Goal: Use online tool/utility: Utilize a website feature to perform a specific function

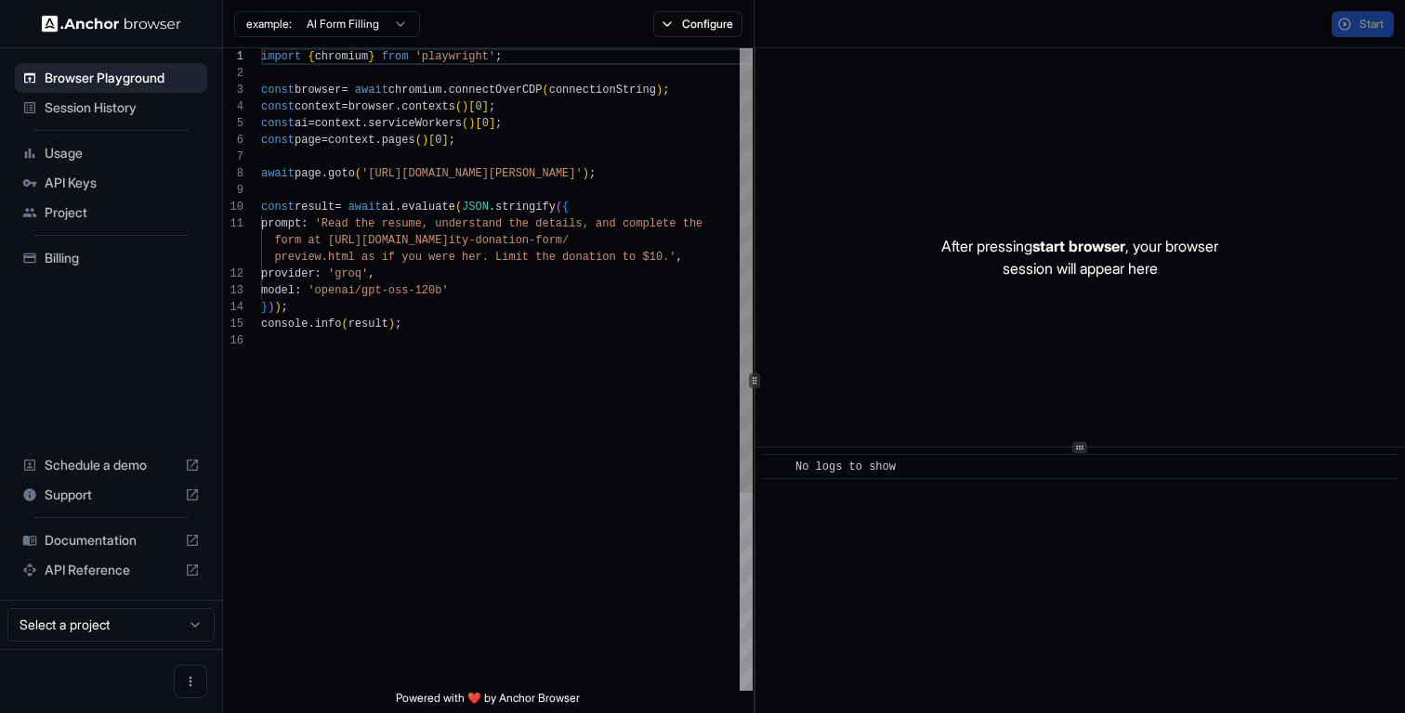
scroll to position [167, 0]
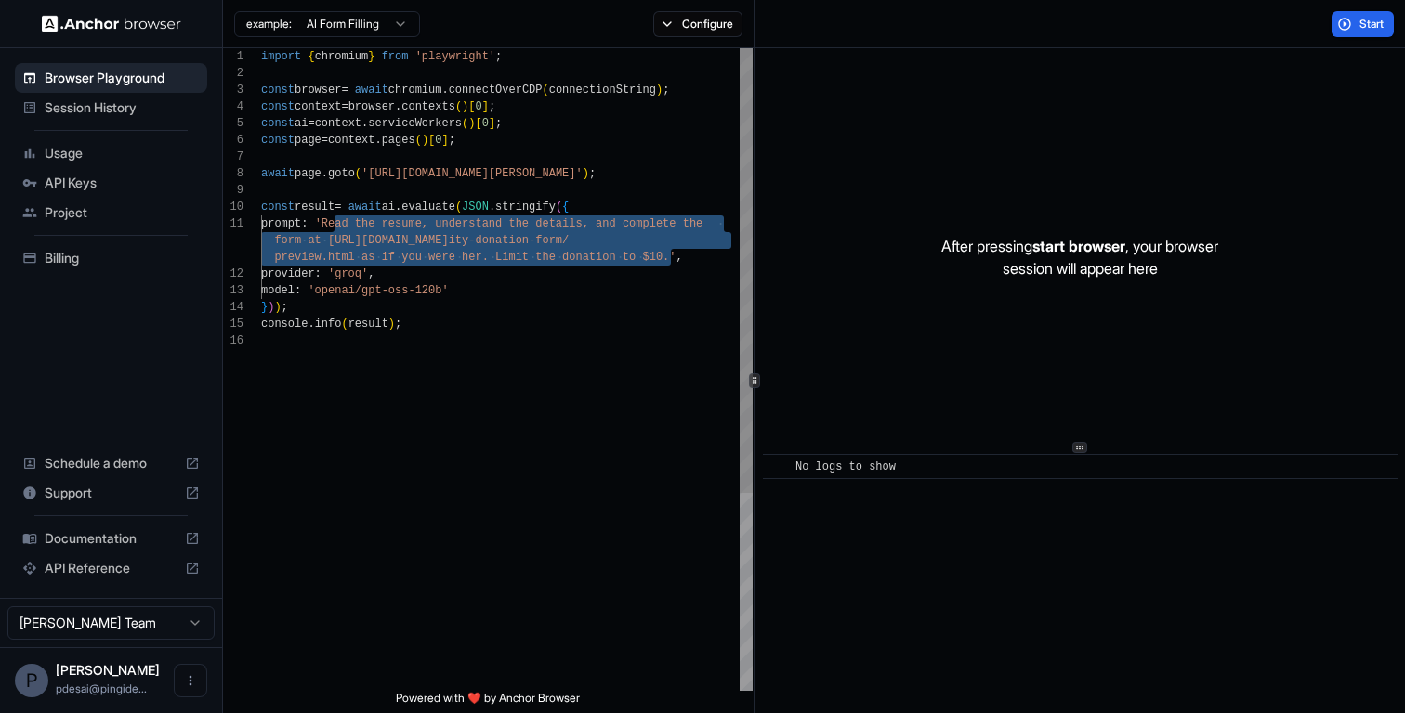
drag, startPoint x: 334, startPoint y: 220, endPoint x: 673, endPoint y: 258, distance: 340.3
click at [673, 258] on div "import { chromium } from 'playwright' ; const browser = await chromium . connec…" at bounding box center [506, 511] width 491 height 927
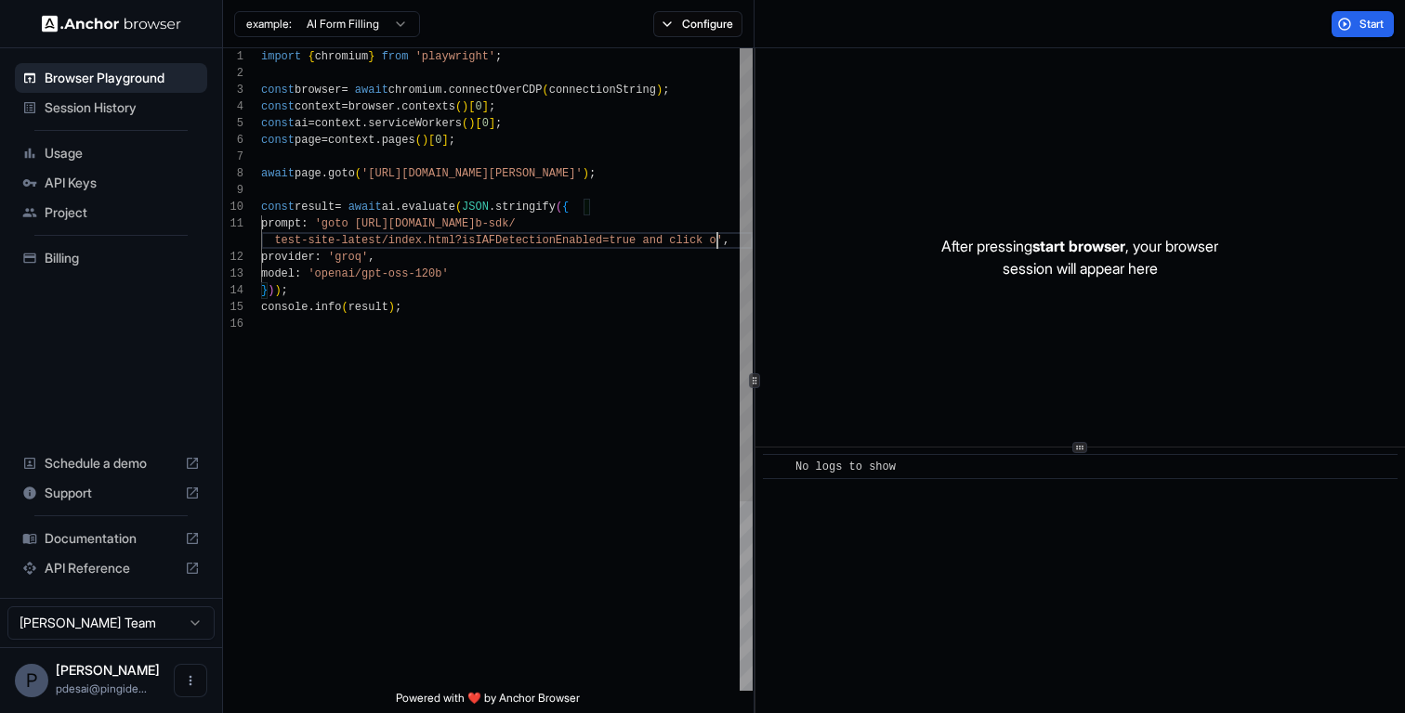
scroll to position [33, 0]
type textarea "**********"
click at [1354, 19] on button "Start" at bounding box center [1362, 24] width 62 height 26
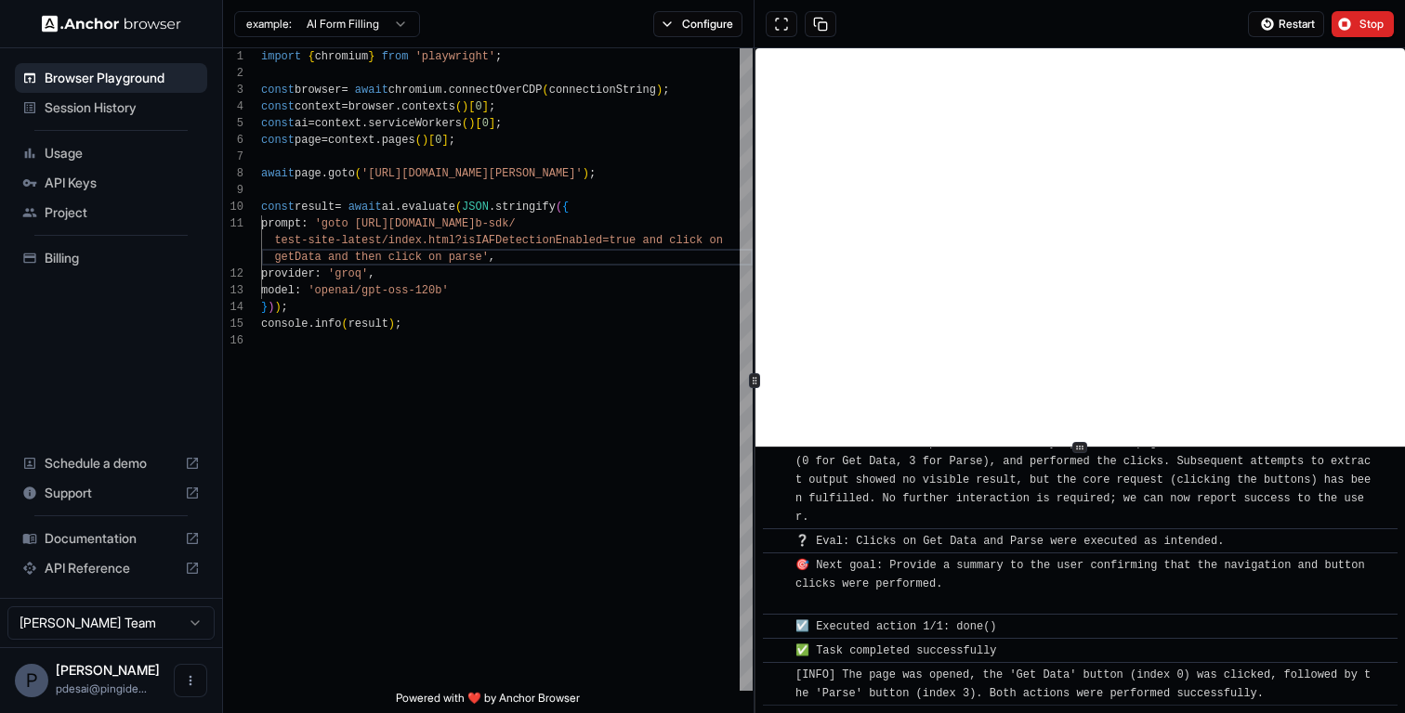
scroll to position [1237, 0]
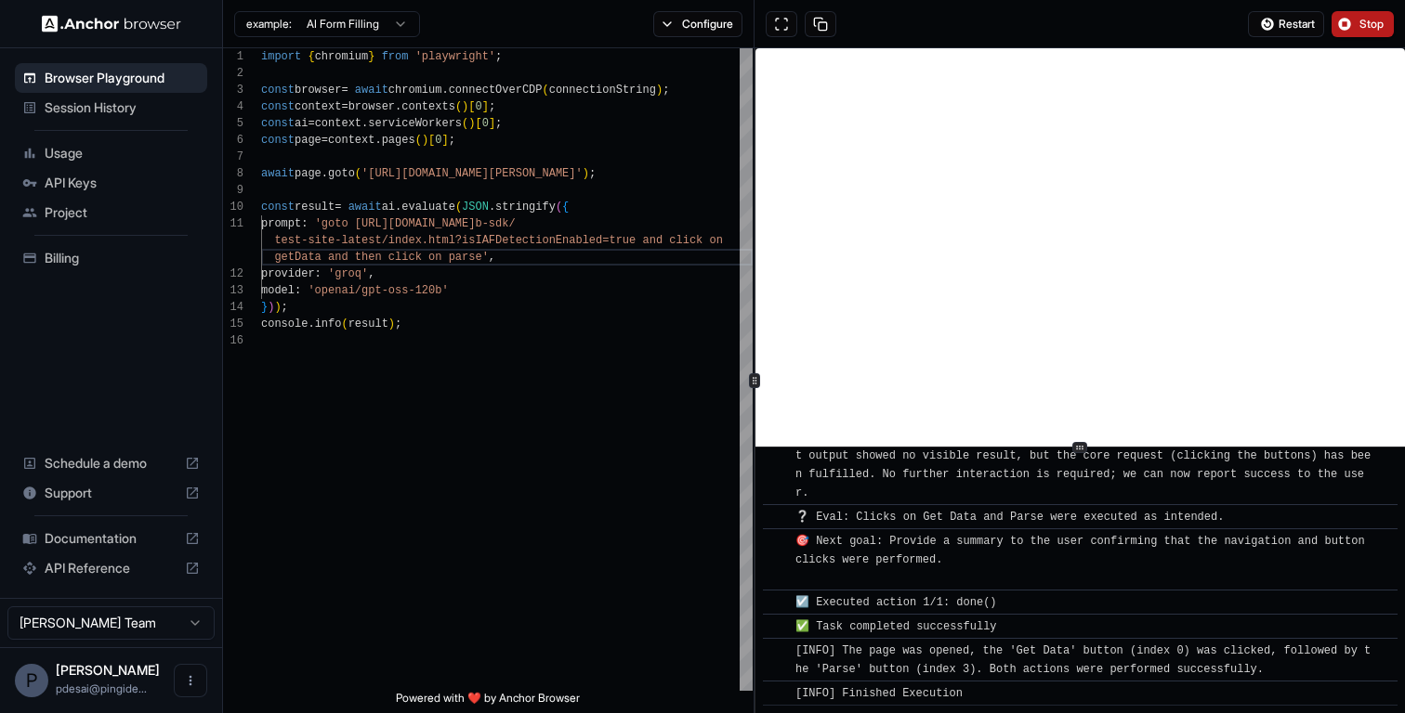
click at [1349, 26] on button "Stop" at bounding box center [1362, 24] width 62 height 26
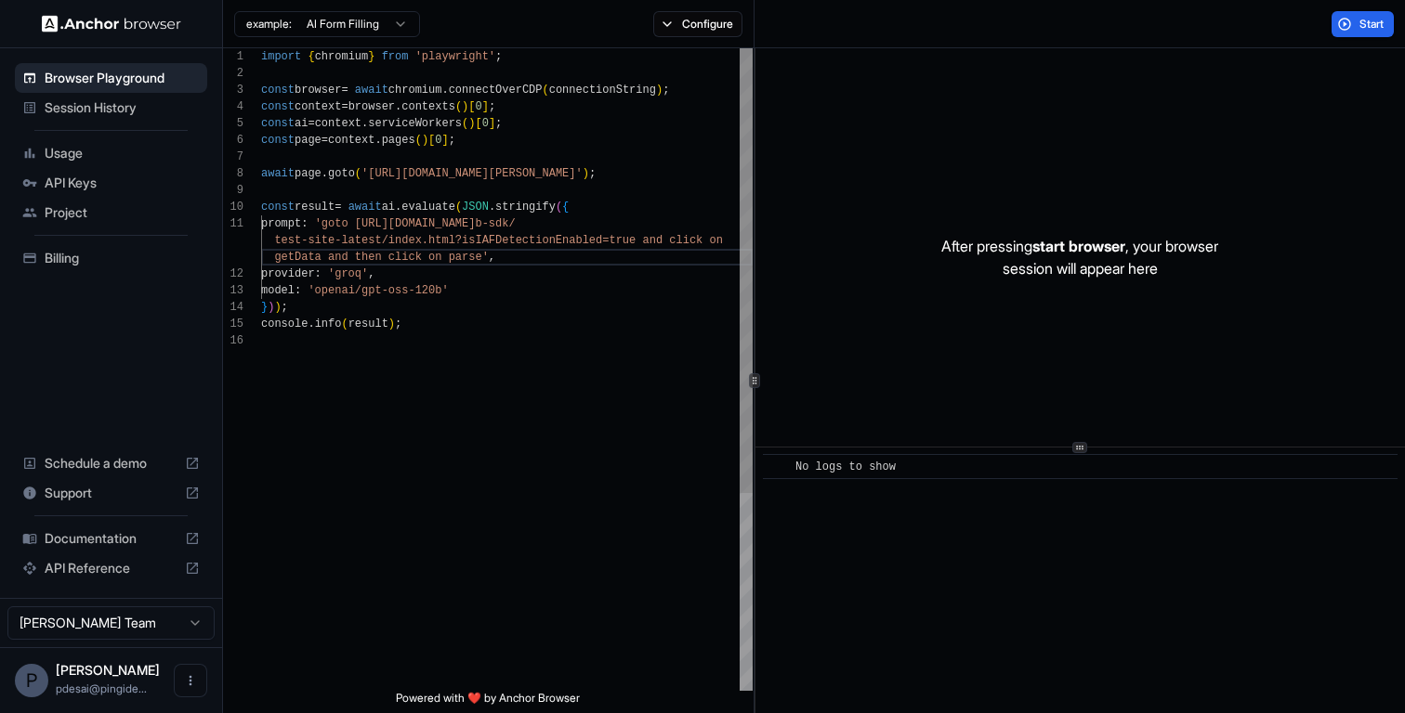
scroll to position [0, 0]
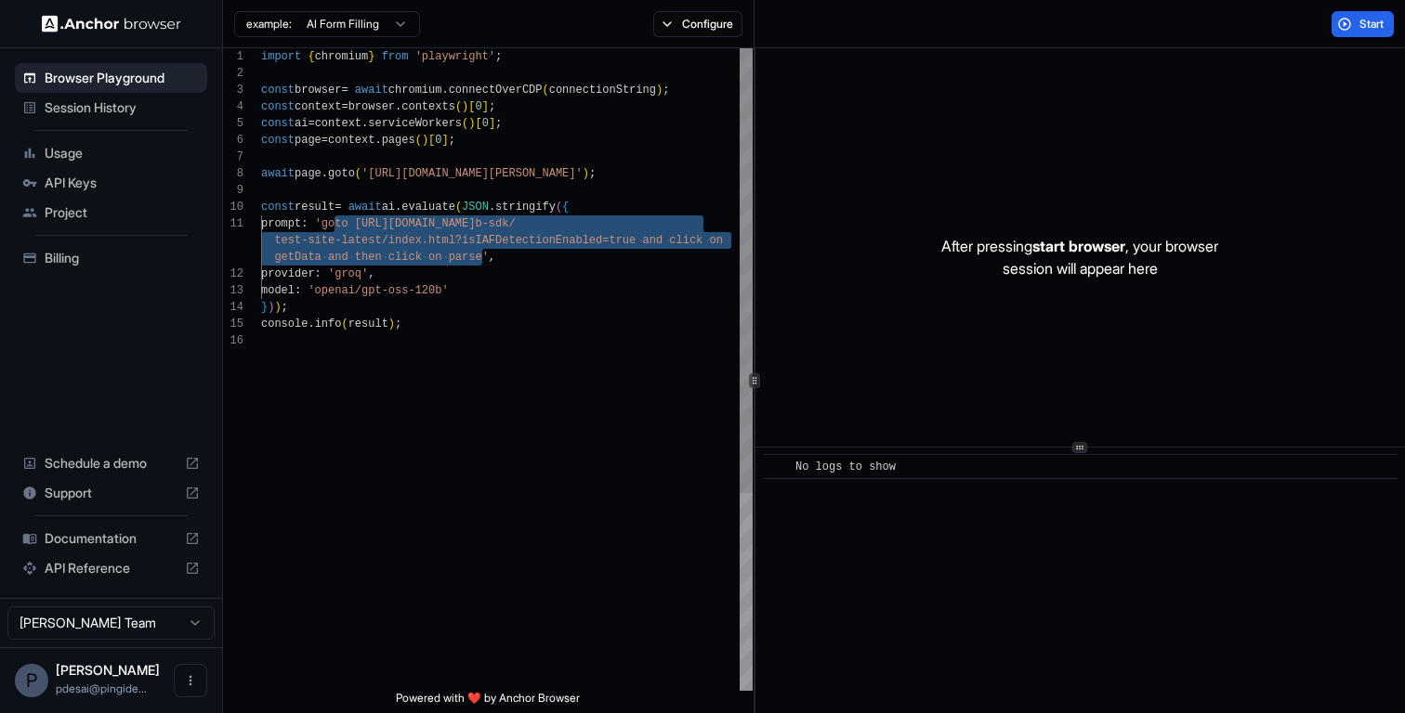
drag, startPoint x: 339, startPoint y: 224, endPoint x: 485, endPoint y: 263, distance: 151.0
click at [485, 263] on div "import { chromium } from 'playwright' ; const browser = await chromium . connec…" at bounding box center [506, 511] width 491 height 927
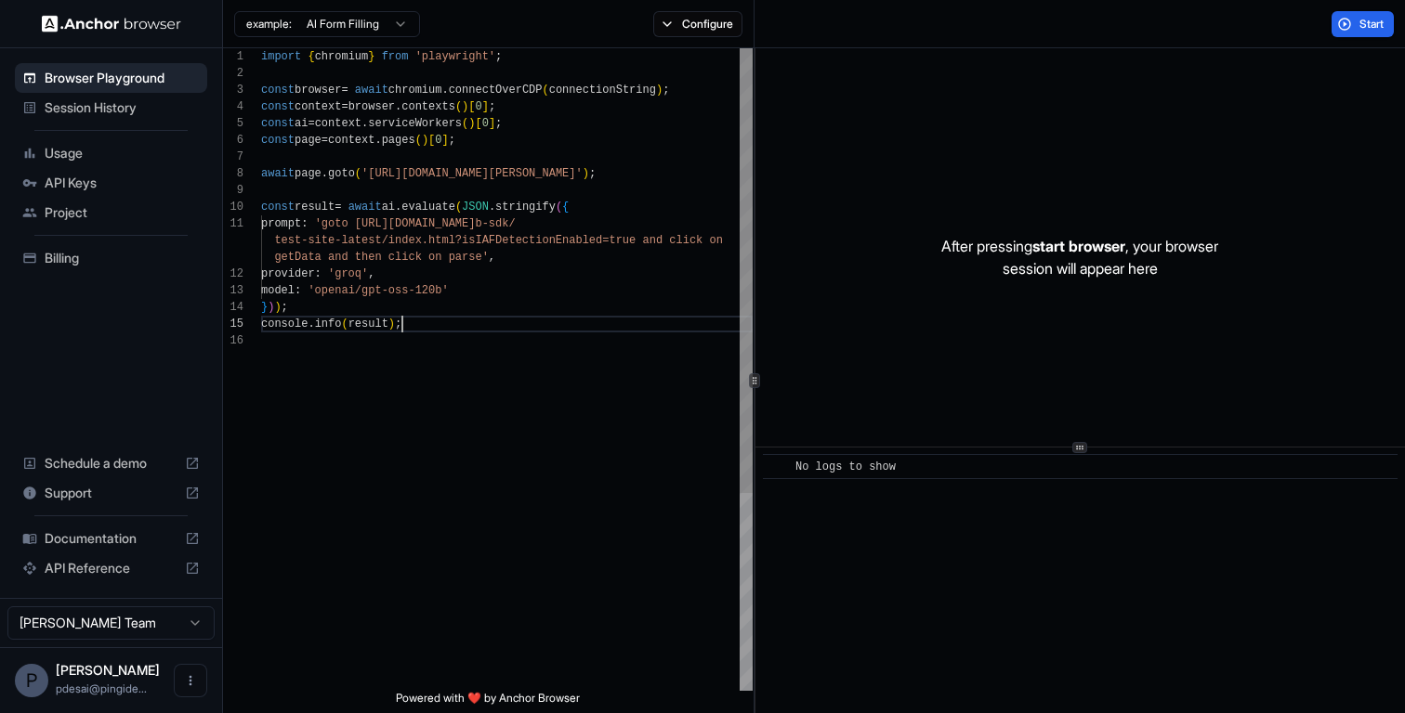
scroll to position [100, 0]
click at [635, 328] on div "import { chromium } from 'playwright' ; const browser = await chromium . connec…" at bounding box center [506, 511] width 491 height 927
click at [1367, 20] on span "Start" at bounding box center [1372, 24] width 26 height 15
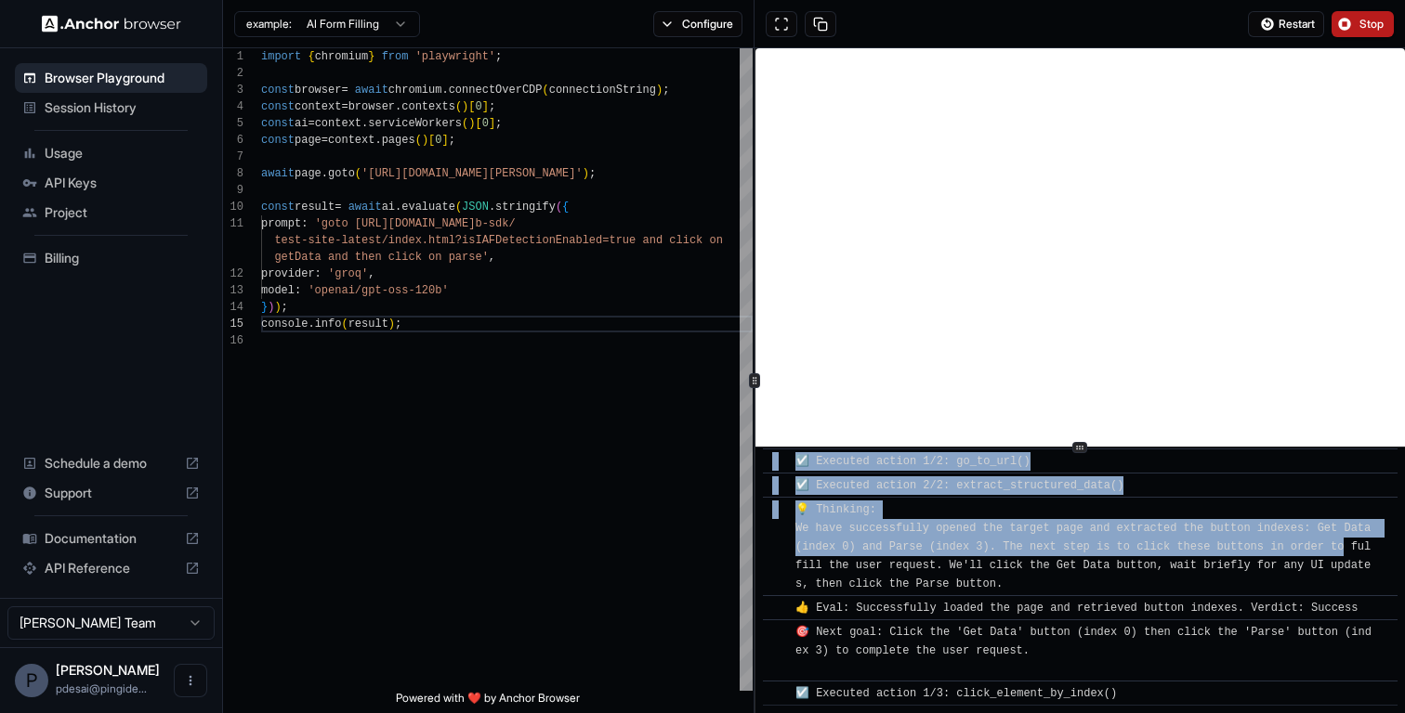
scroll to position [288, 0]
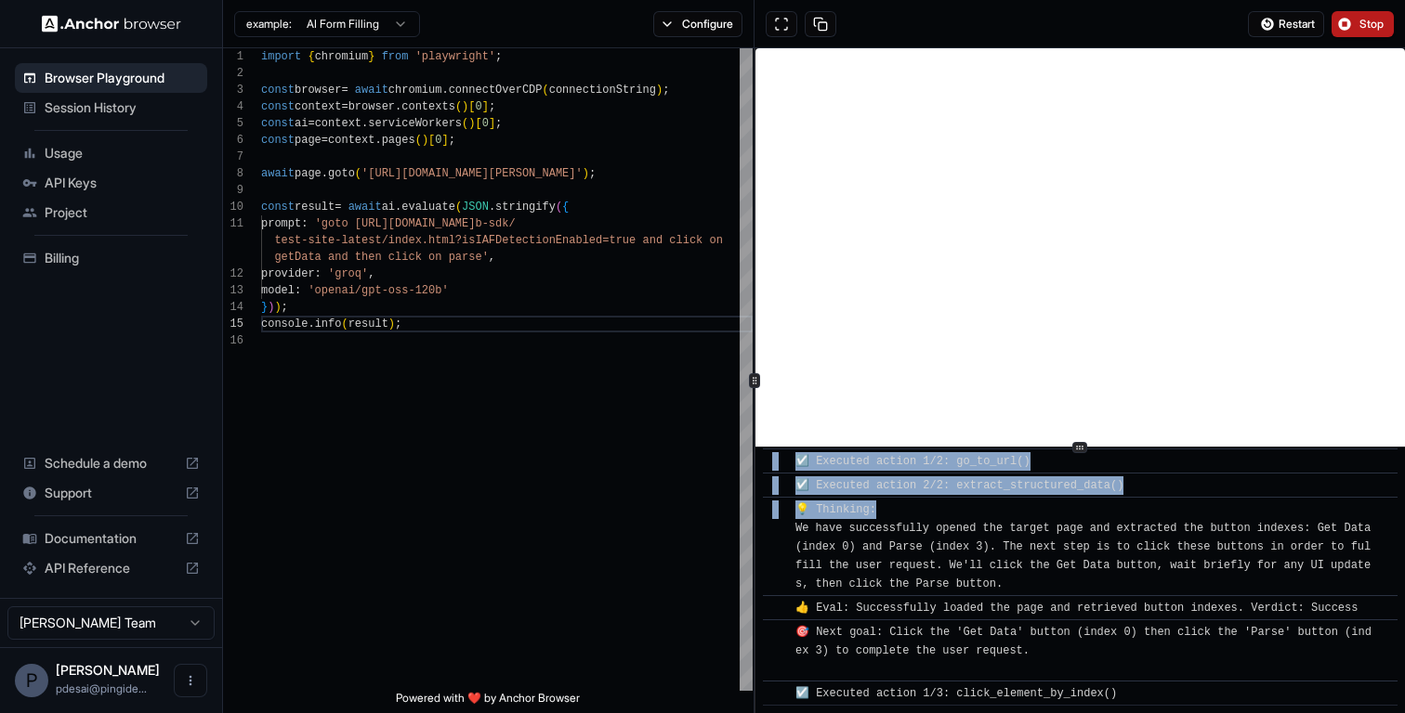
drag, startPoint x: 817, startPoint y: 489, endPoint x: 1304, endPoint y: 516, distance: 488.5
click at [1304, 516] on div "​ [INFO] Started Execution ​ 🚀 Starting task: goto https://apps.test-one-pingon…" at bounding box center [1080, 454] width 634 height 503
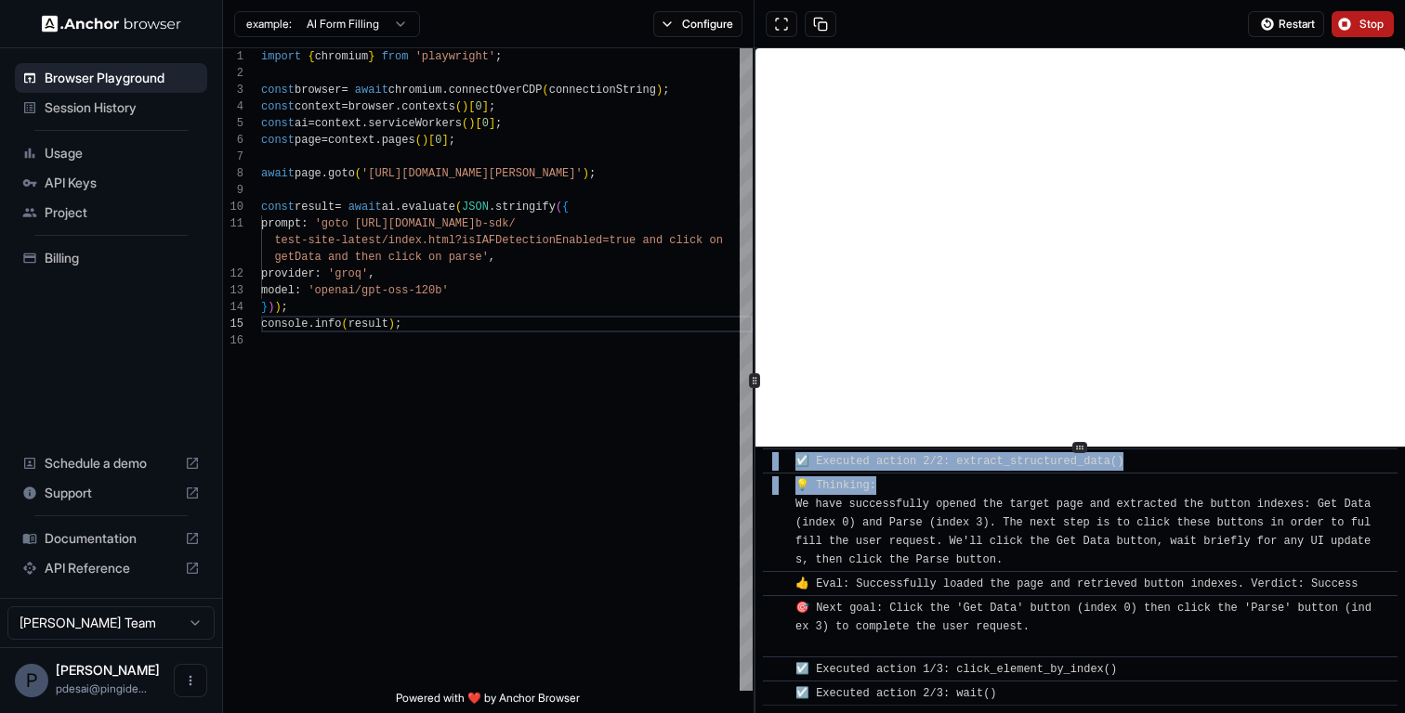
scroll to position [0, 0]
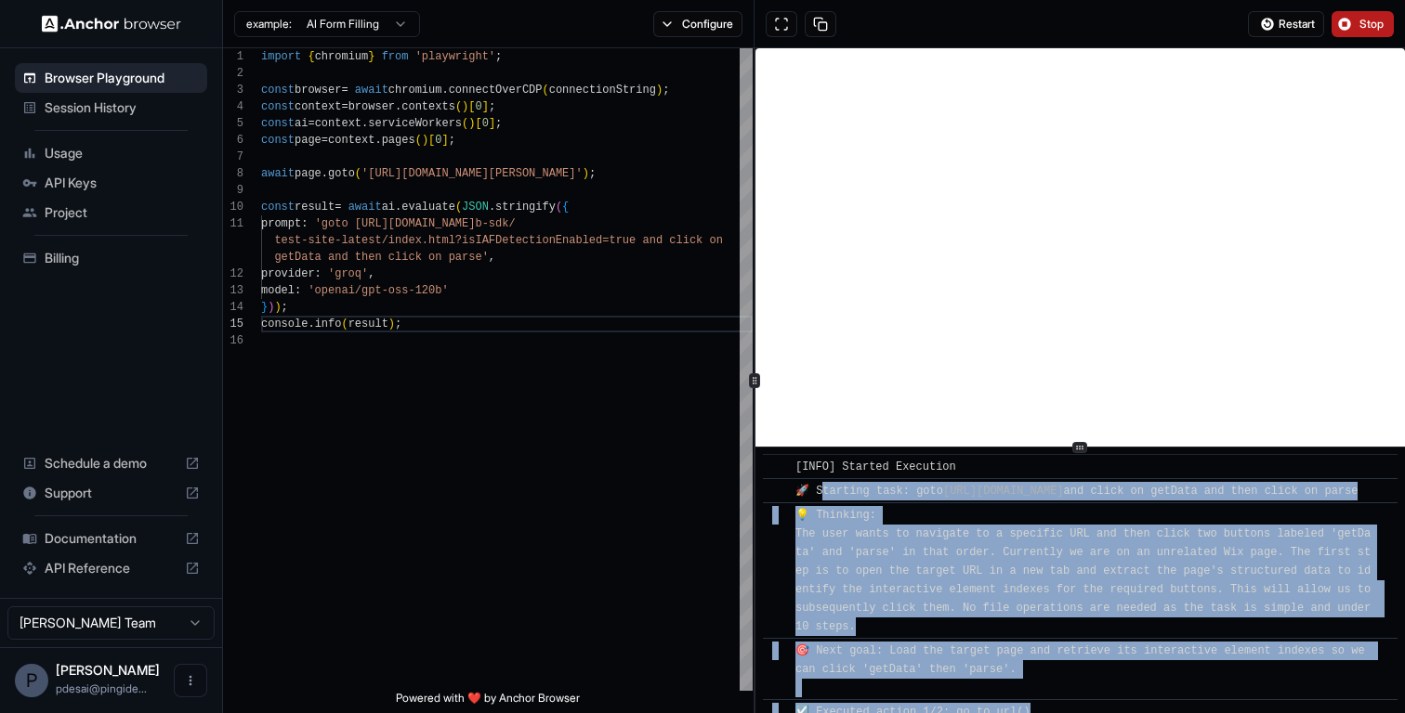
click at [1339, 501] on div "🚀 Starting task: goto https://apps.test-one-pingone.com/signals/web-sdk/test-si…" at bounding box center [1079, 491] width 569 height 19
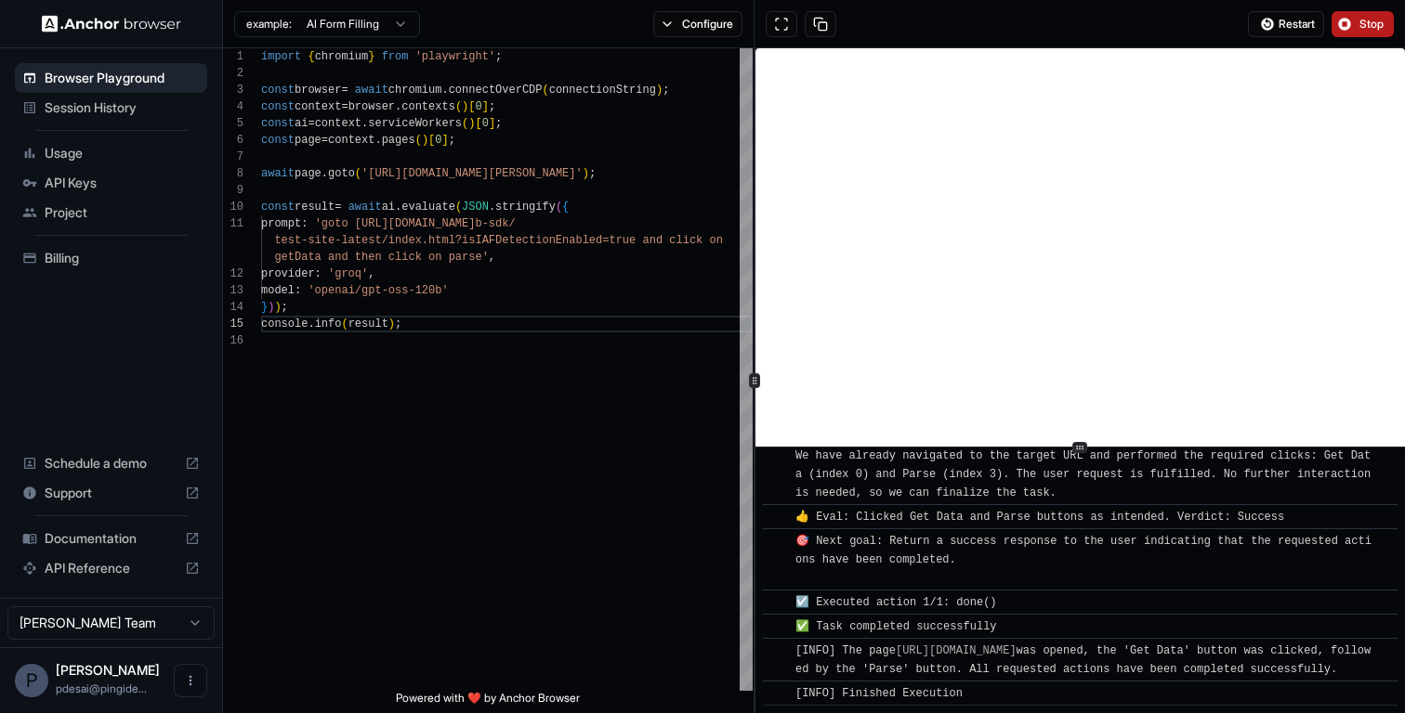
scroll to position [635, 0]
drag, startPoint x: 840, startPoint y: 673, endPoint x: 1153, endPoint y: 679, distance: 313.1
click at [1153, 679] on div "​ [INFO] The page https://apps.test-one-pingone.com/signals/web-sdk/test-site-l…" at bounding box center [1080, 660] width 634 height 44
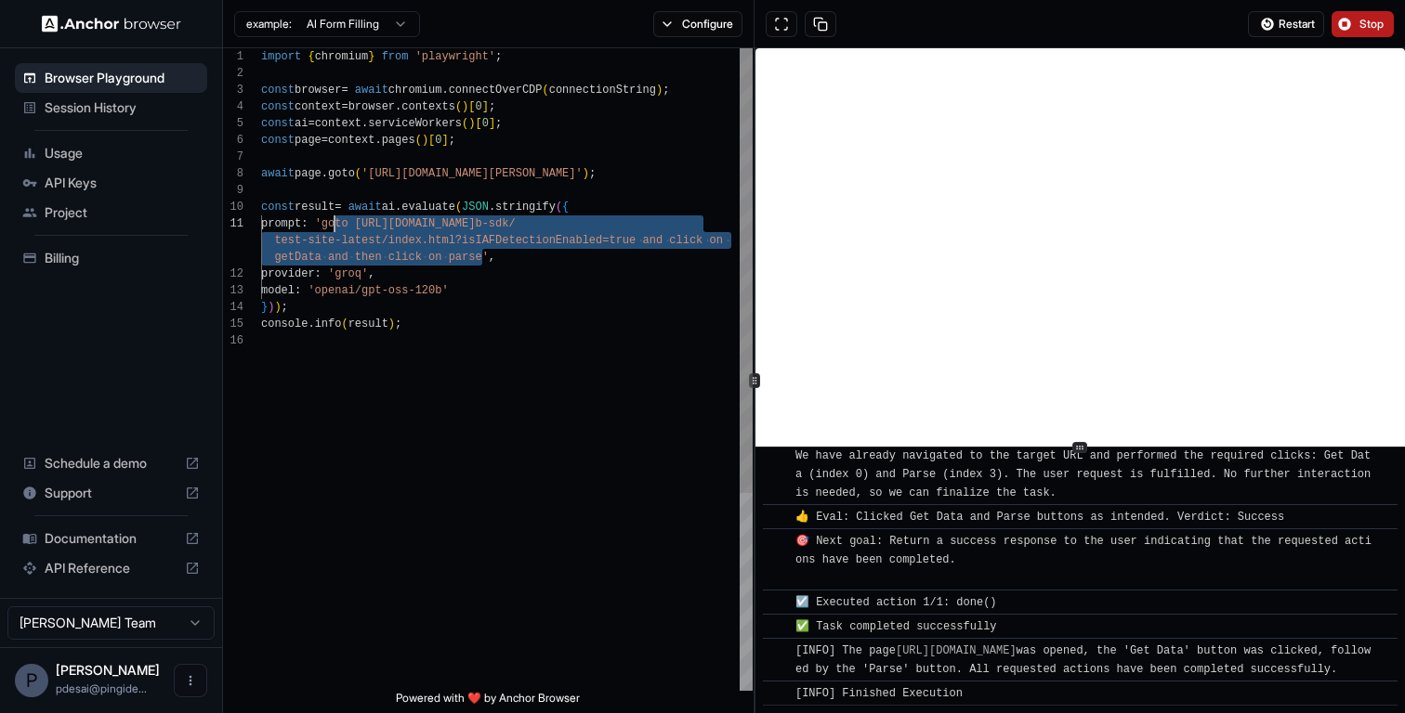
drag, startPoint x: 483, startPoint y: 260, endPoint x: 336, endPoint y: 223, distance: 151.4
click at [336, 223] on div "import { chromium } from 'playwright' ; const browser = await chromium . connec…" at bounding box center [506, 511] width 491 height 927
